Goal: Obtain resource: Obtain resource

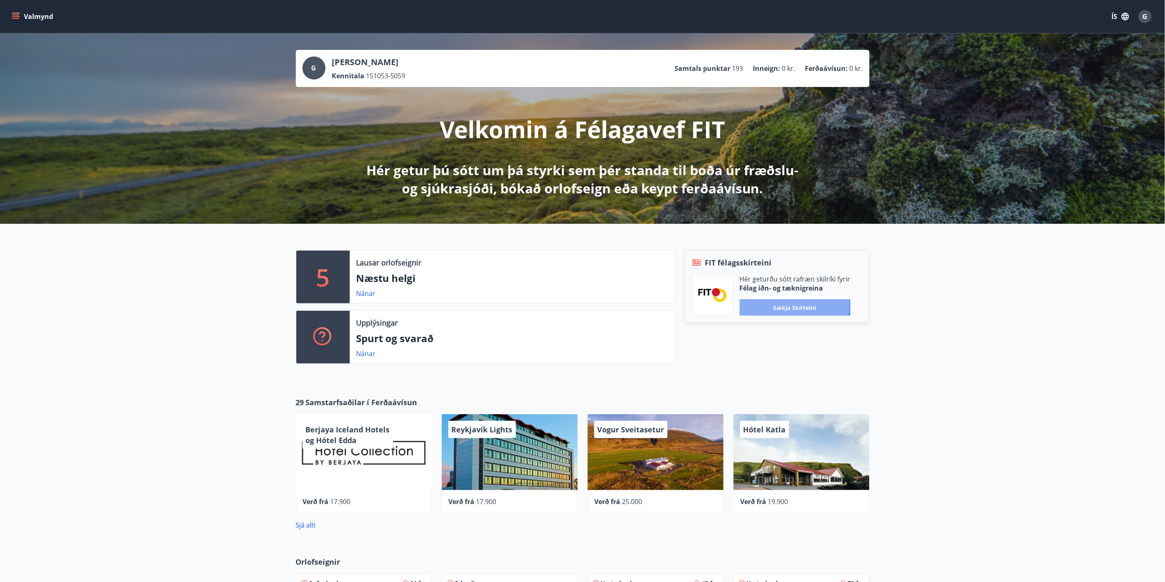
click at [790, 304] on button "Sækja skírteini" at bounding box center [795, 307] width 111 height 16
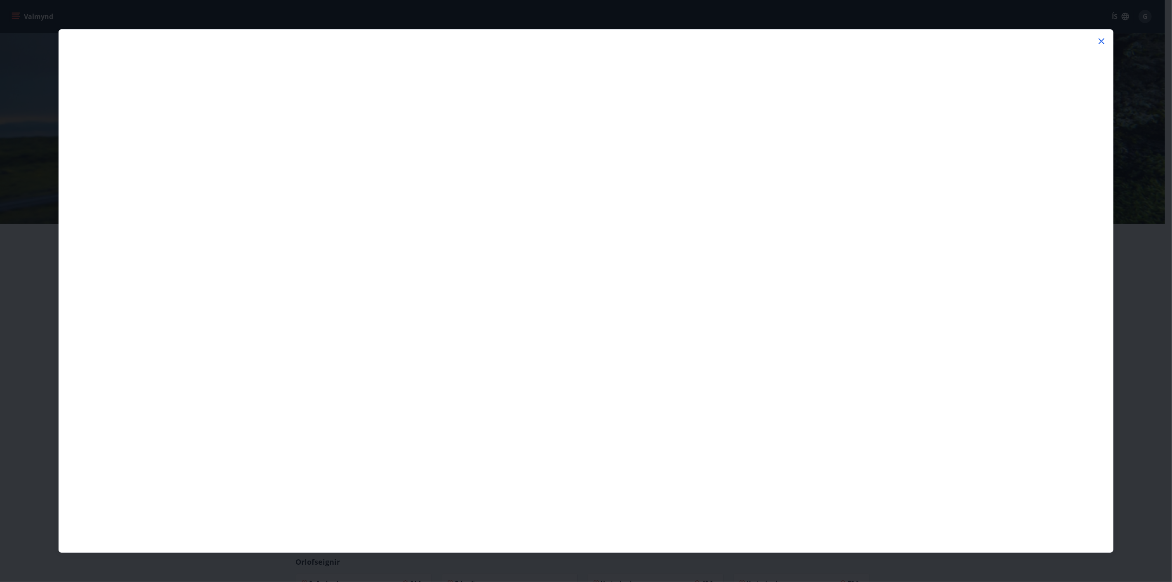
click at [1105, 41] on icon at bounding box center [1101, 41] width 10 height 10
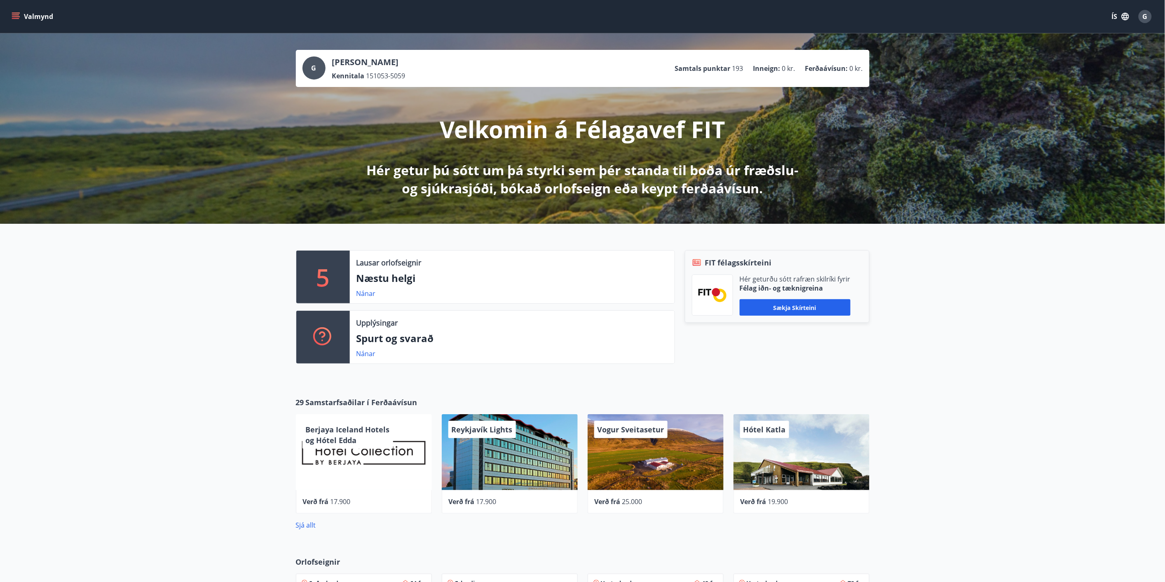
click at [1119, 19] on button "ÍS" at bounding box center [1120, 16] width 26 height 15
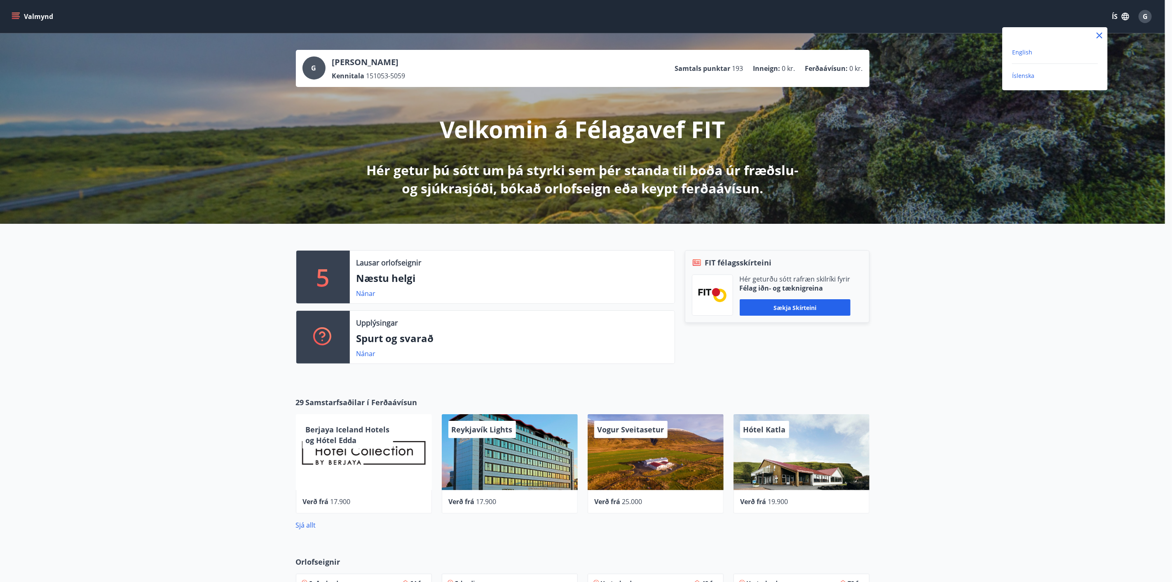
drag, startPoint x: 1022, startPoint y: 54, endPoint x: 1014, endPoint y: 60, distance: 10.1
click at [1022, 55] on span "English" at bounding box center [1022, 52] width 20 height 8
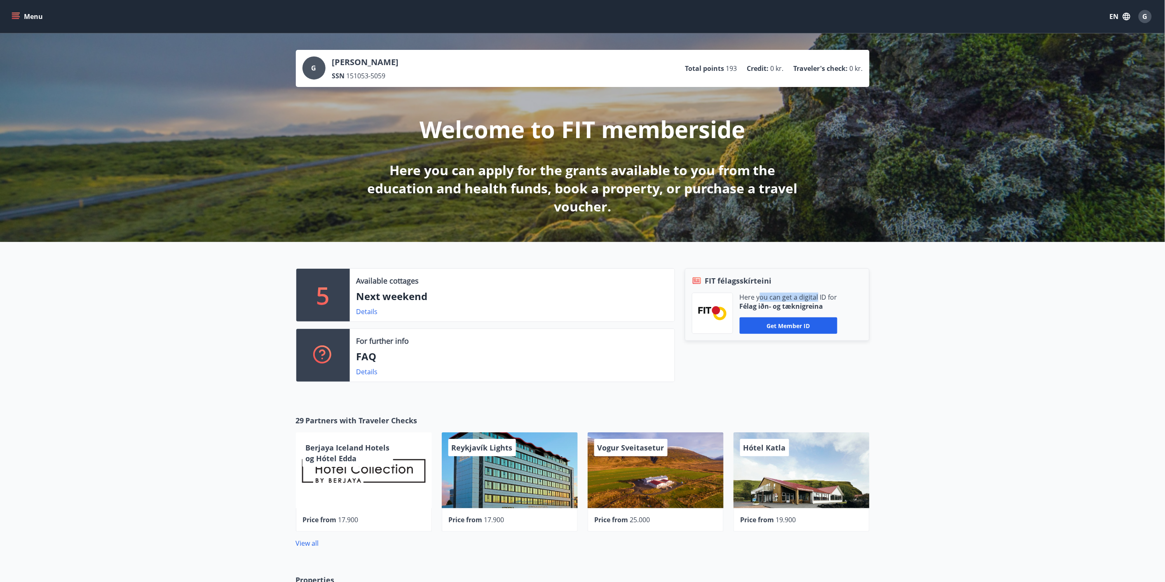
drag, startPoint x: 768, startPoint y: 298, endPoint x: 818, endPoint y: 299, distance: 49.5
click at [818, 299] on p "Here you can get a digital ID for" at bounding box center [789, 297] width 98 height 9
click at [829, 299] on p "Here you can get a digital ID for" at bounding box center [789, 297] width 98 height 9
